Goal: Unclear

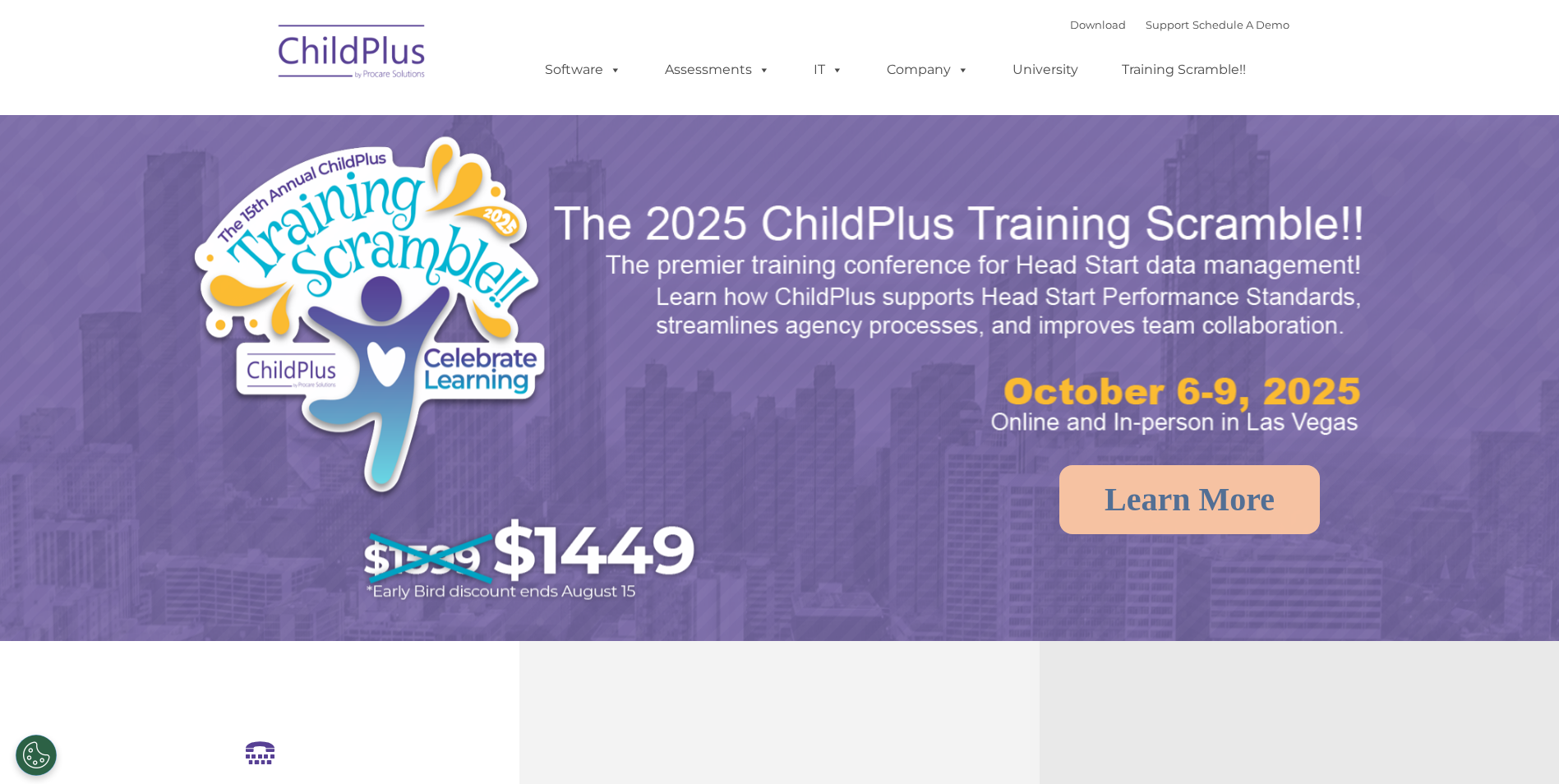
select select "MEDIUM"
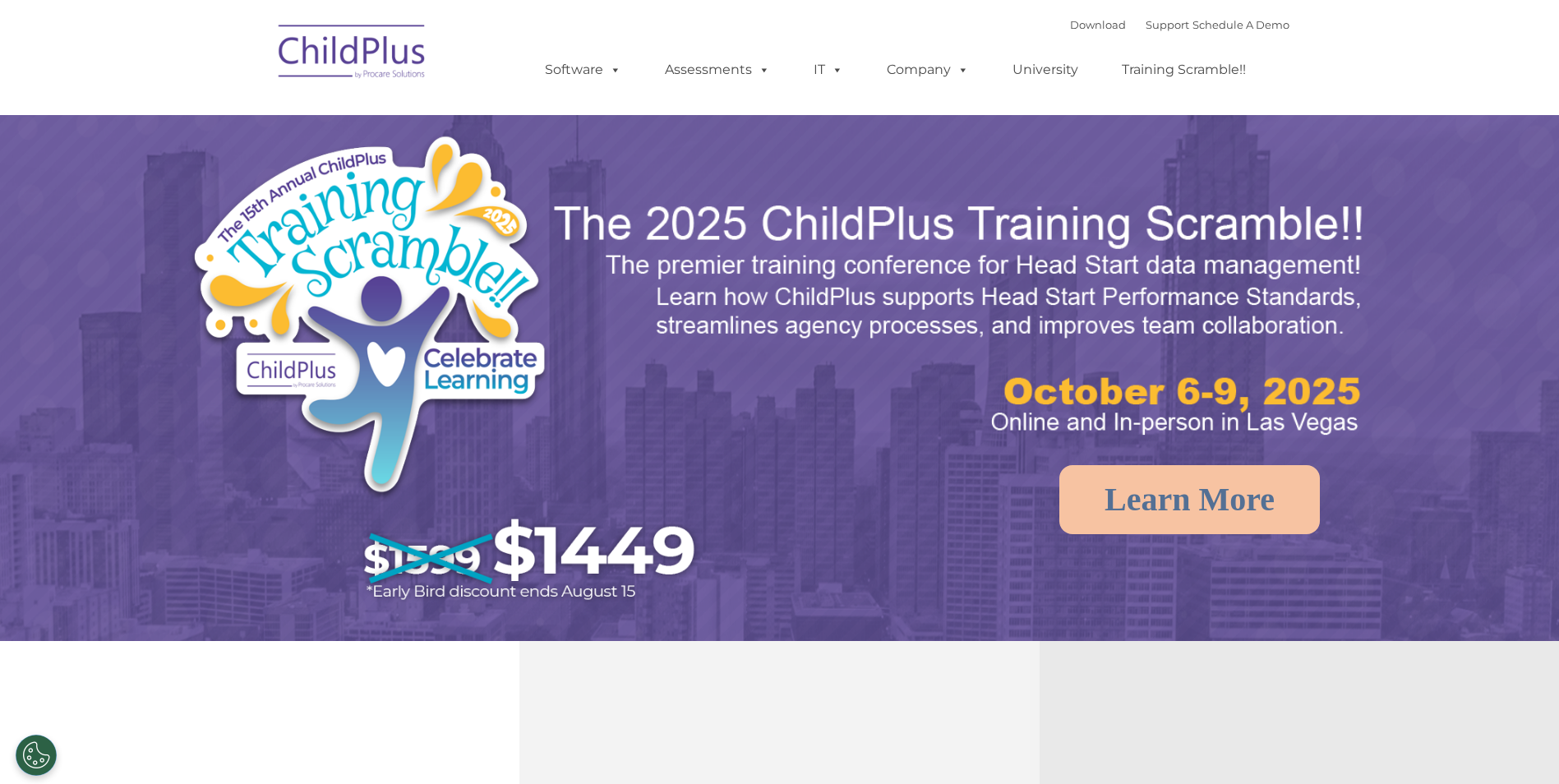
select select "MEDIUM"
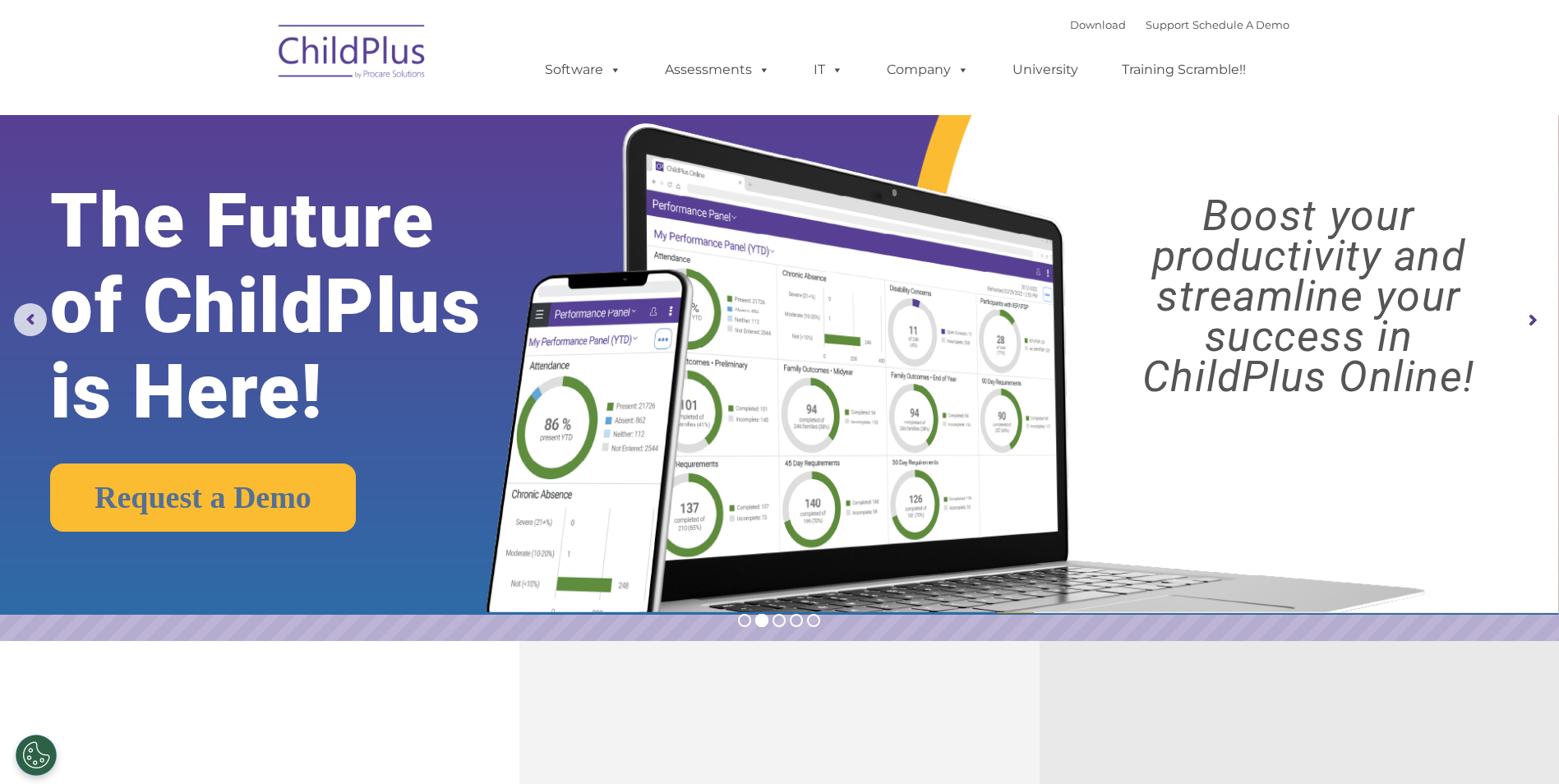
click at [368, 40] on img at bounding box center [352, 54] width 164 height 82
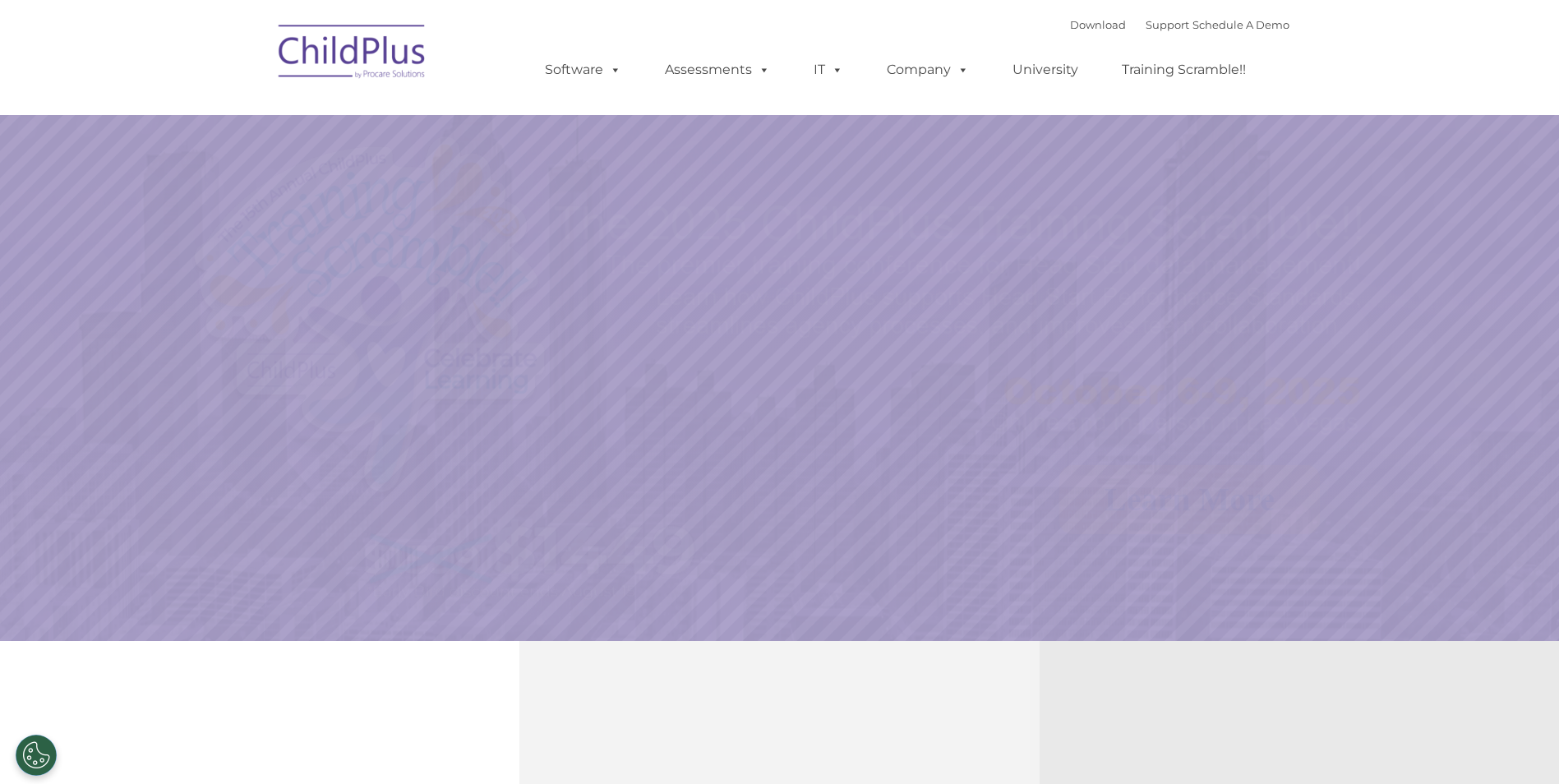
select select "MEDIUM"
